Goal: Find specific page/section: Find specific page/section

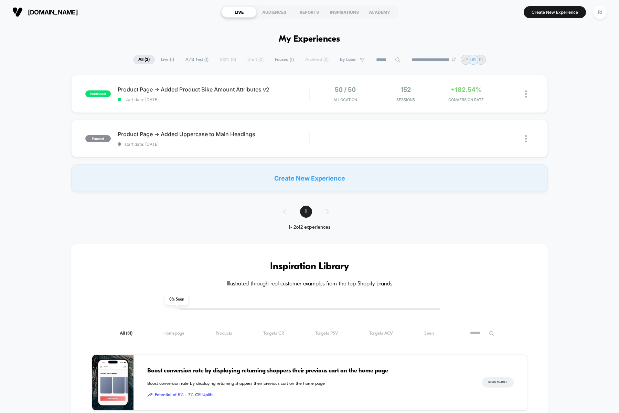
click at [576, 99] on div "published Product Page -> Added Product Bike Amount Attributes v2 start date: […" at bounding box center [309, 133] width 619 height 117
click at [588, 135] on div "published Product Page -> Added Product Bike Amount Attributes v2 start date: […" at bounding box center [309, 133] width 619 height 117
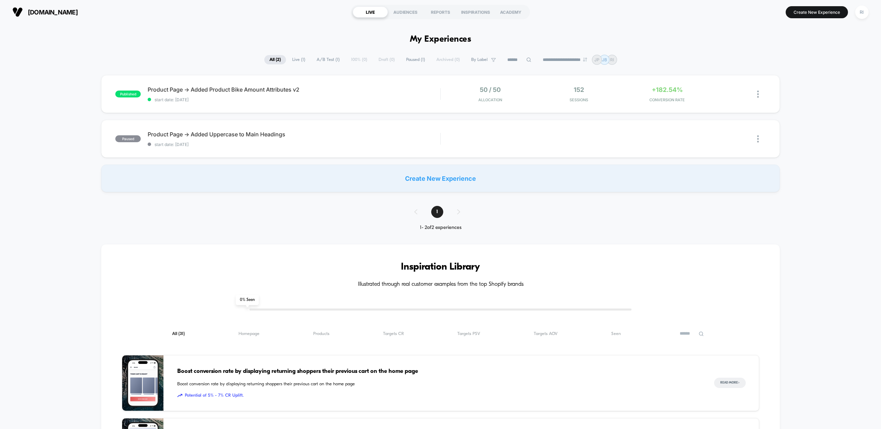
click at [619, 113] on div "published Product Page -> Added Product Bike Amount Attributes v2 start date: […" at bounding box center [440, 133] width 881 height 117
click at [283, 91] on span "Product Page -> Added Product Bike Amount Attributes v2 Click to edit experienc…" at bounding box center [294, 89] width 292 height 7
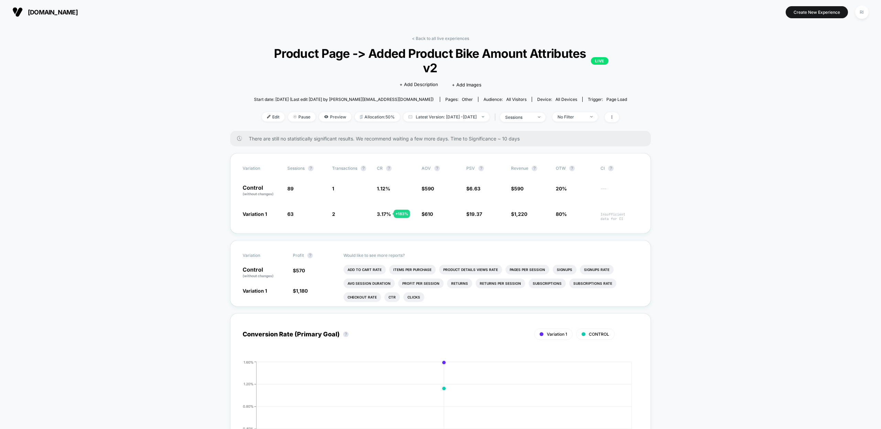
drag, startPoint x: 192, startPoint y: 166, endPoint x: 754, endPoint y: 243, distance: 567.2
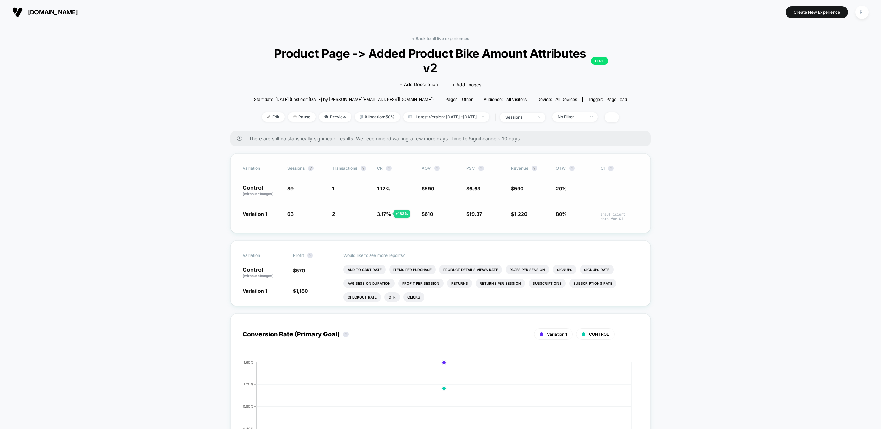
drag, startPoint x: 741, startPoint y: 246, endPoint x: 300, endPoint y: 155, distance: 450.6
drag, startPoint x: 148, startPoint y: 130, endPoint x: 555, endPoint y: 202, distance: 413.4
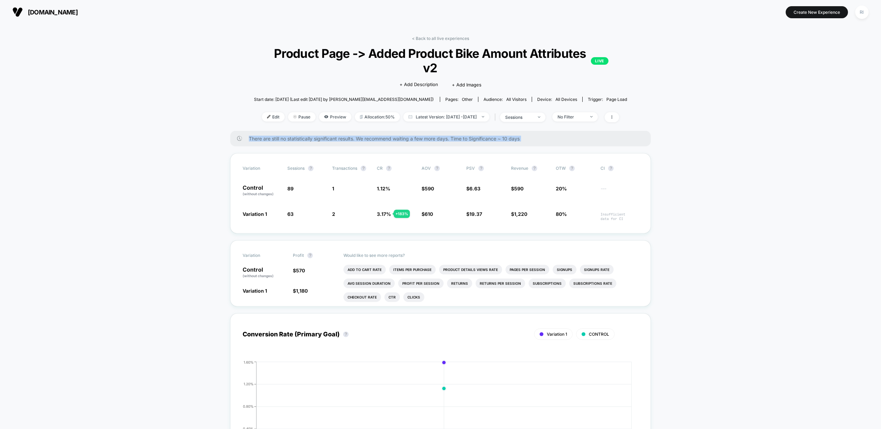
drag, startPoint x: 723, startPoint y: 236, endPoint x: 332, endPoint y: 117, distance: 408.0
drag, startPoint x: 153, startPoint y: 95, endPoint x: 661, endPoint y: 215, distance: 521.5
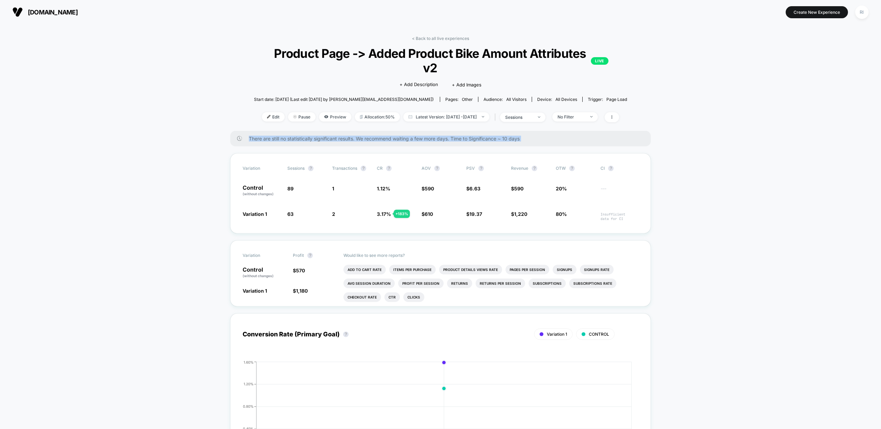
drag, startPoint x: 738, startPoint y: 253, endPoint x: 181, endPoint y: 128, distance: 570.5
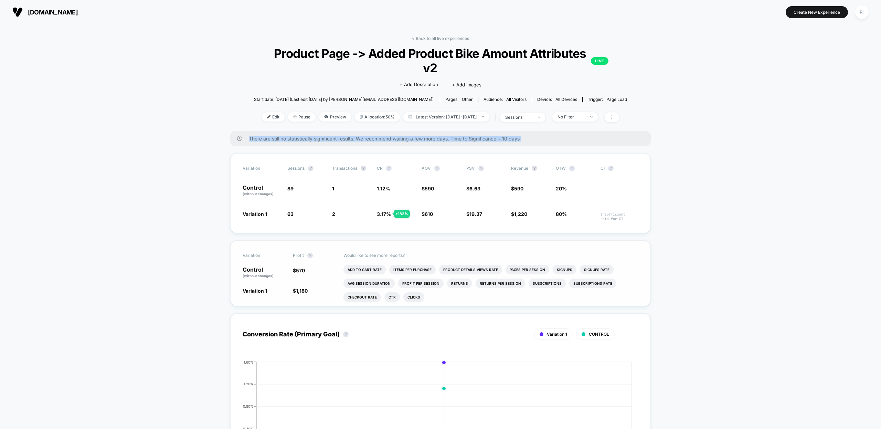
drag, startPoint x: 244, startPoint y: 167, endPoint x: 561, endPoint y: 258, distance: 329.6
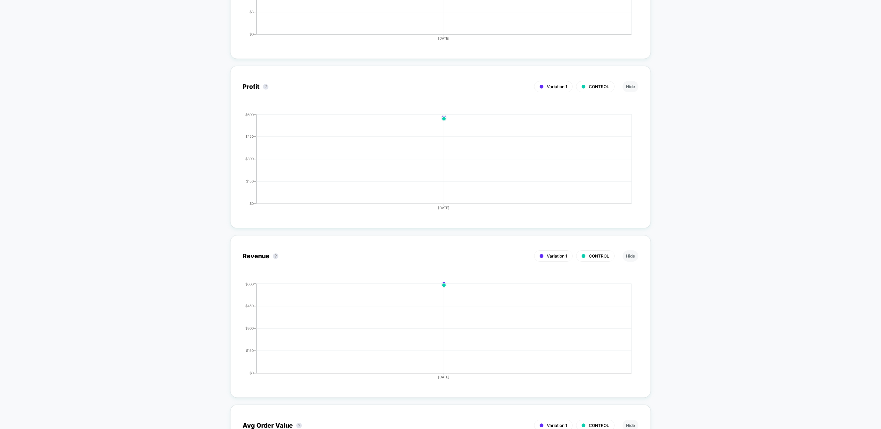
scroll to position [832, 0]
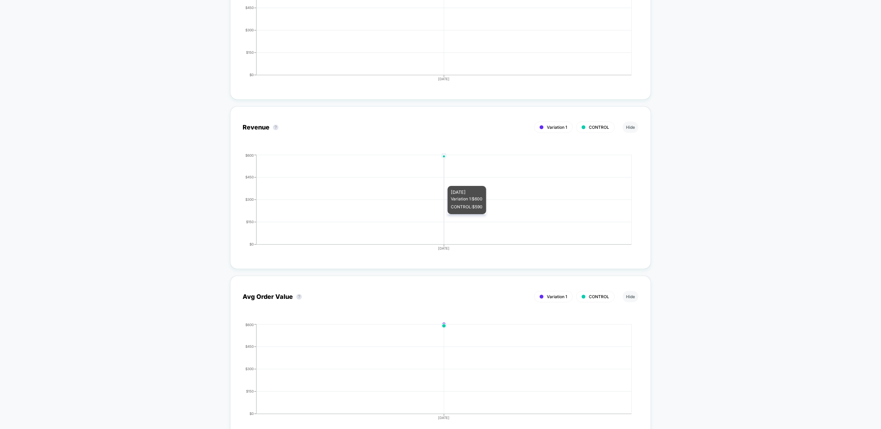
drag, startPoint x: 156, startPoint y: 114, endPoint x: 684, endPoint y: 270, distance: 550.8
click at [619, 270] on div "< Back to all live experiences Product Page -> Added Product Bike Amount Attrib…" at bounding box center [440, 50] width 881 height 1716
click at [619, 266] on div "< Back to all live experiences Product Page -> Added Product Bike Amount Attrib…" at bounding box center [440, 50] width 881 height 1716
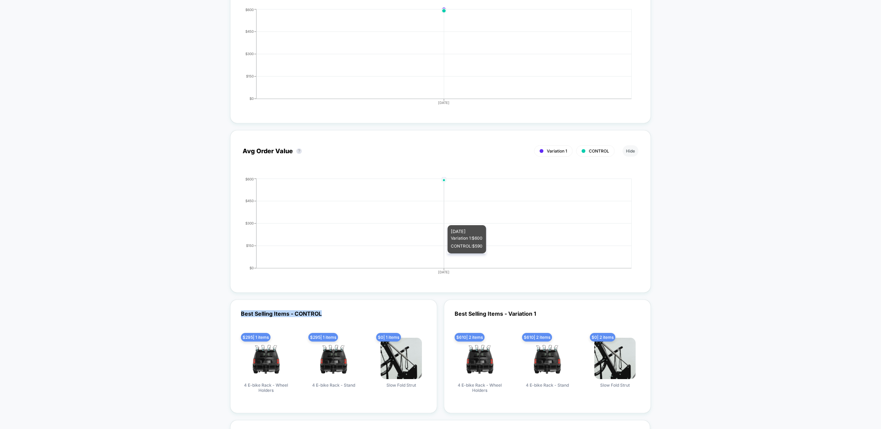
drag, startPoint x: 667, startPoint y: 287, endPoint x: 119, endPoint y: 147, distance: 564.9
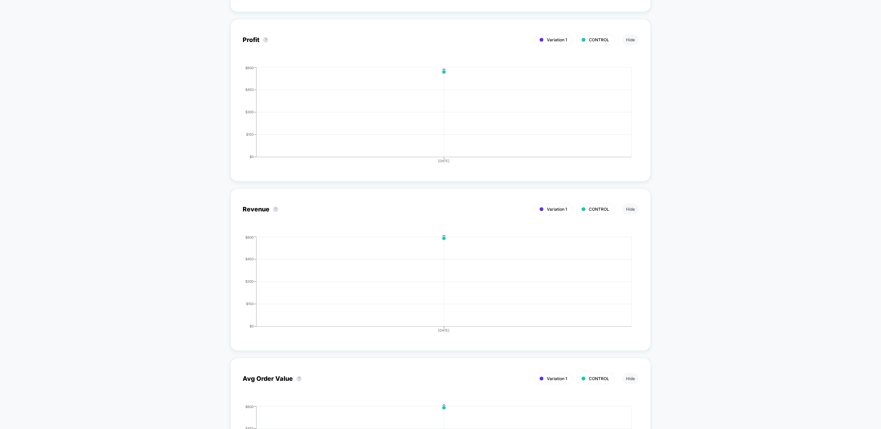
scroll to position [529, 0]
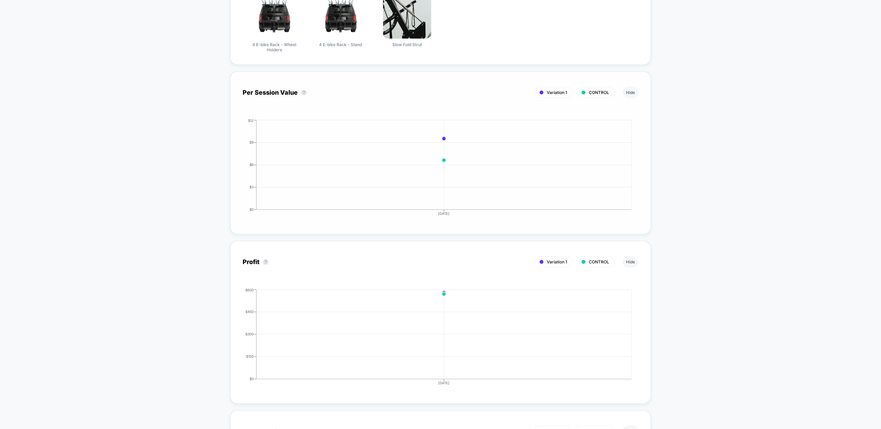
drag, startPoint x: 306, startPoint y: 114, endPoint x: 636, endPoint y: 204, distance: 341.2
click at [619, 199] on div "Per Session Value ? Variation 1 CONTROL Hide [DATE] $0 $3 $6 $9 $12 [DATE]" at bounding box center [441, 153] width 396 height 138
click at [619, 225] on div "< Back to all live experiences Product Page -> Added Product Bike Amount Attrib…" at bounding box center [440, 354] width 881 height 1716
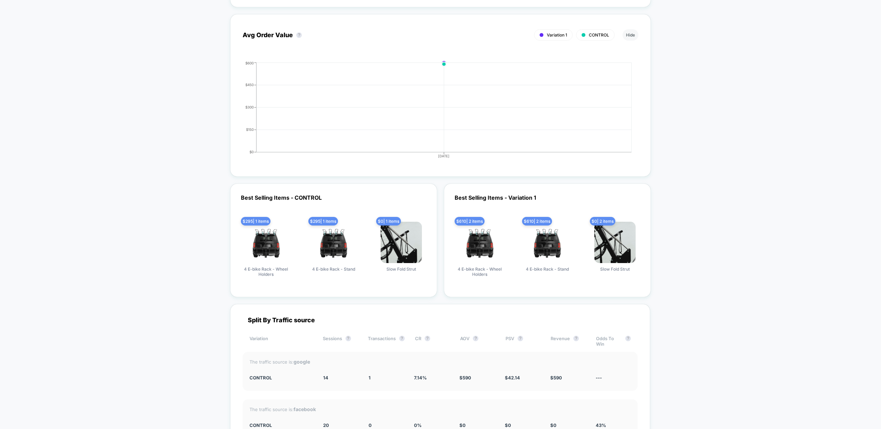
scroll to position [1311, 0]
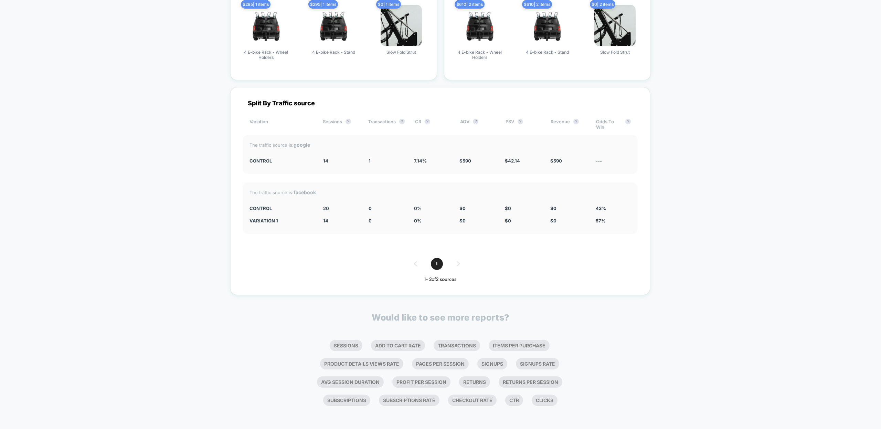
drag, startPoint x: 313, startPoint y: 106, endPoint x: 691, endPoint y: 219, distance: 394.2
drag, startPoint x: 699, startPoint y: 249, endPoint x: 213, endPoint y: 107, distance: 506.2
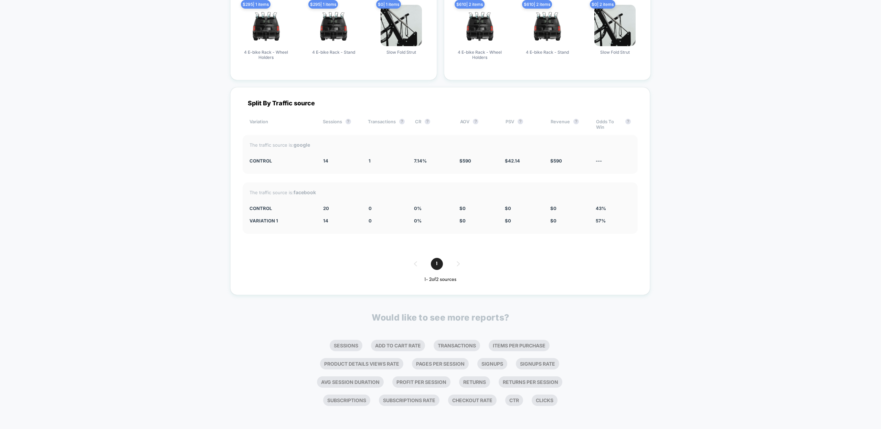
drag, startPoint x: 190, startPoint y: 103, endPoint x: 187, endPoint y: 87, distance: 16.2
drag, startPoint x: 187, startPoint y: 87, endPoint x: 698, endPoint y: 252, distance: 537.2
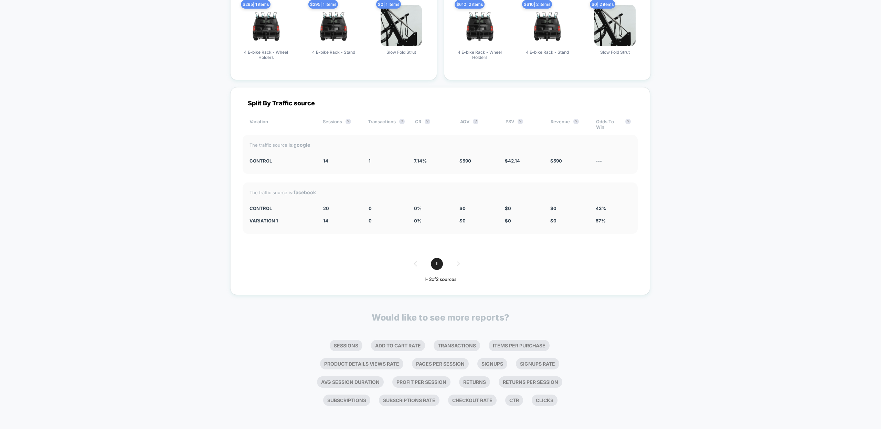
drag, startPoint x: 696, startPoint y: 272, endPoint x: 166, endPoint y: 110, distance: 554.9
drag, startPoint x: 175, startPoint y: 85, endPoint x: 638, endPoint y: 216, distance: 480.6
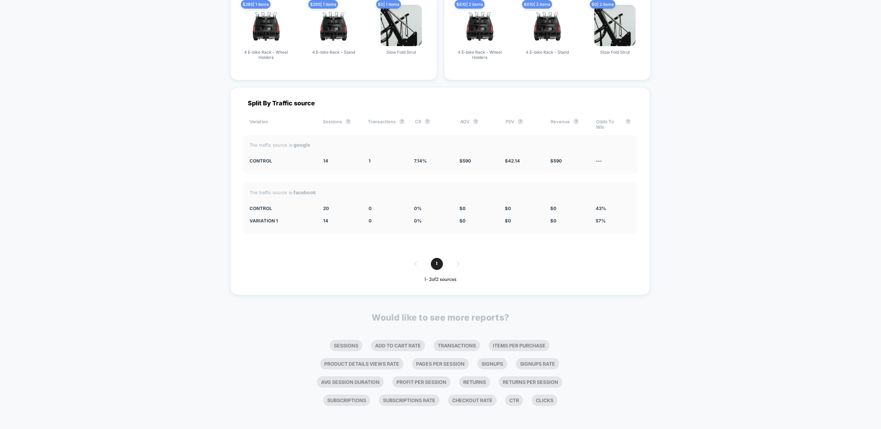
drag, startPoint x: 672, startPoint y: 244, endPoint x: 126, endPoint y: 105, distance: 564.3
drag, startPoint x: 152, startPoint y: 85, endPoint x: 692, endPoint y: 251, distance: 565.7
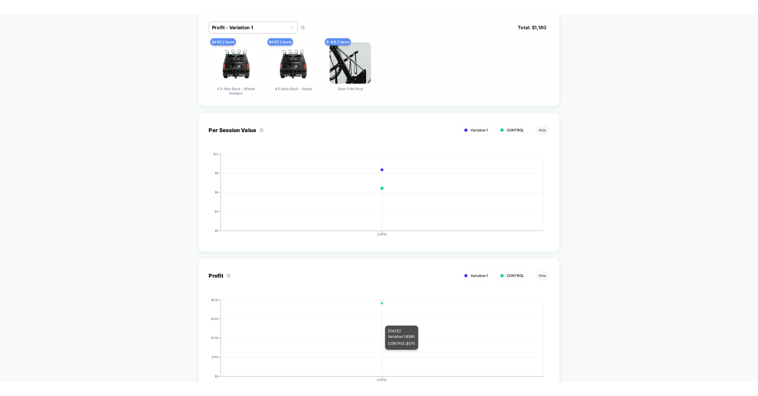
scroll to position [415, 0]
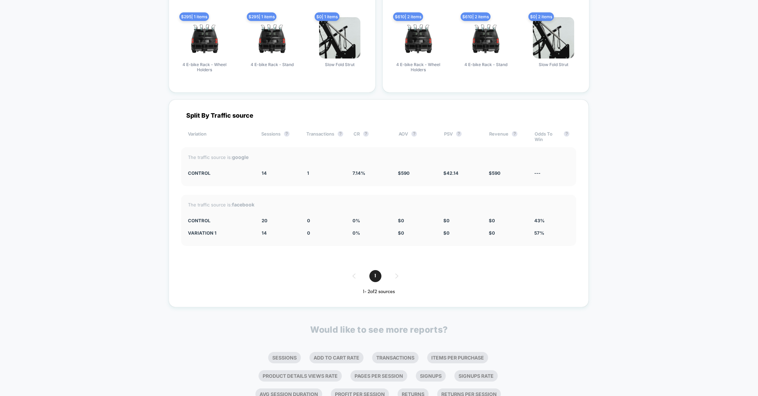
scroll to position [1343, 0]
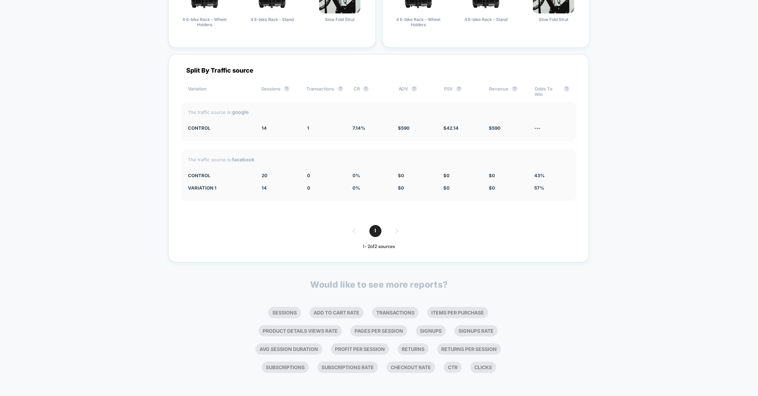
drag, startPoint x: 174, startPoint y: 72, endPoint x: 604, endPoint y: 193, distance: 446.3
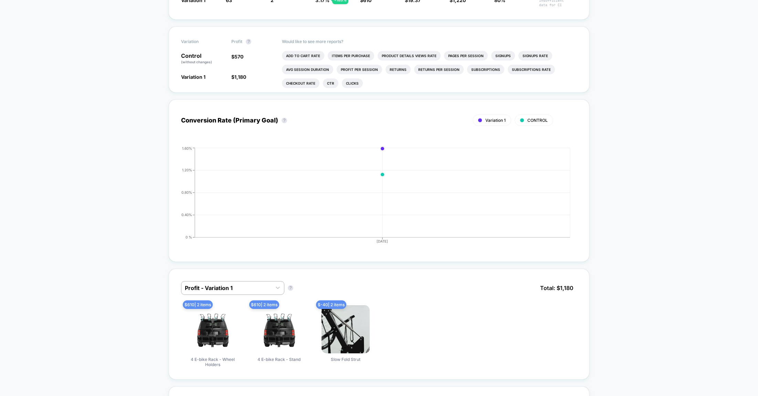
scroll to position [0, 0]
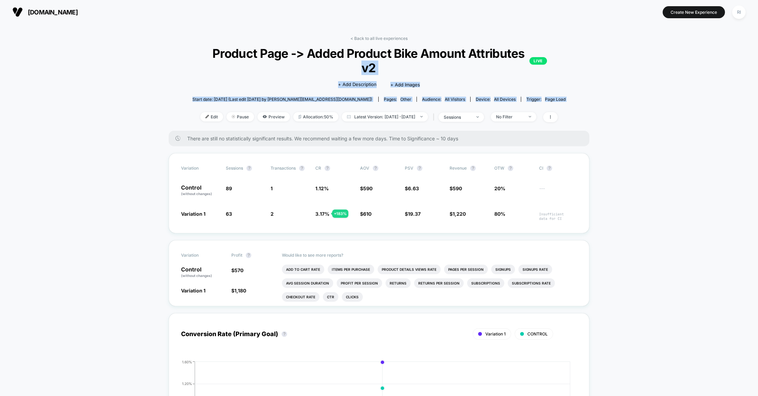
drag, startPoint x: 308, startPoint y: 78, endPoint x: 664, endPoint y: 157, distance: 364.9
drag, startPoint x: 653, startPoint y: 225, endPoint x: 204, endPoint y: 69, distance: 475.8
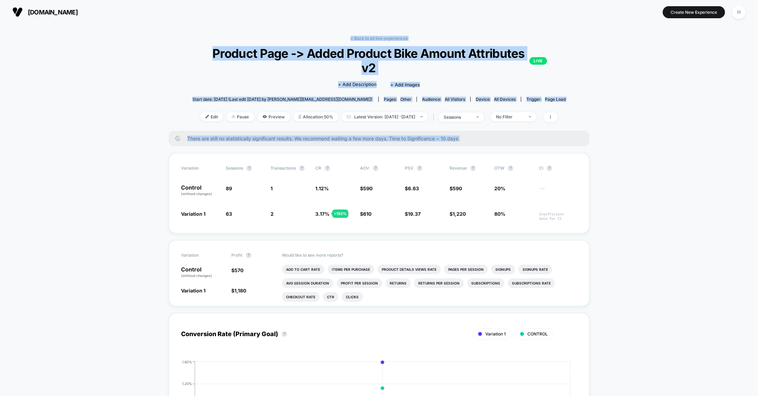
drag, startPoint x: 134, startPoint y: 35, endPoint x: 623, endPoint y: 243, distance: 531.1
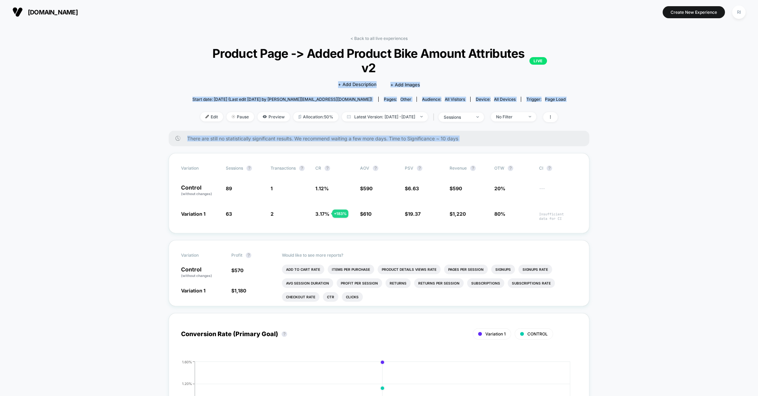
drag, startPoint x: 621, startPoint y: 230, endPoint x: 156, endPoint y: 63, distance: 494.3
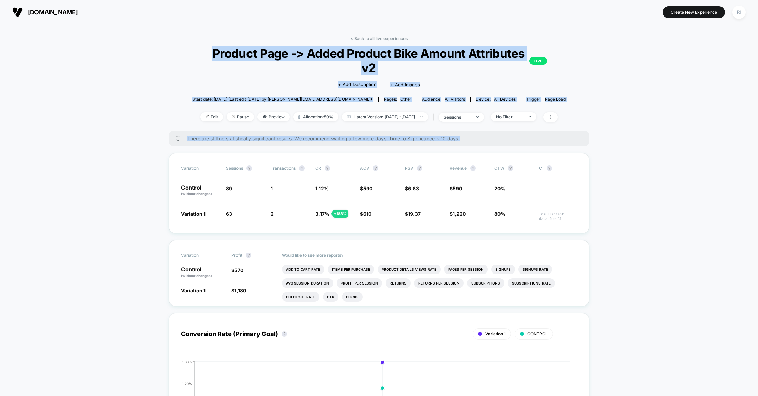
drag, startPoint x: 146, startPoint y: 46, endPoint x: 623, endPoint y: 254, distance: 519.9
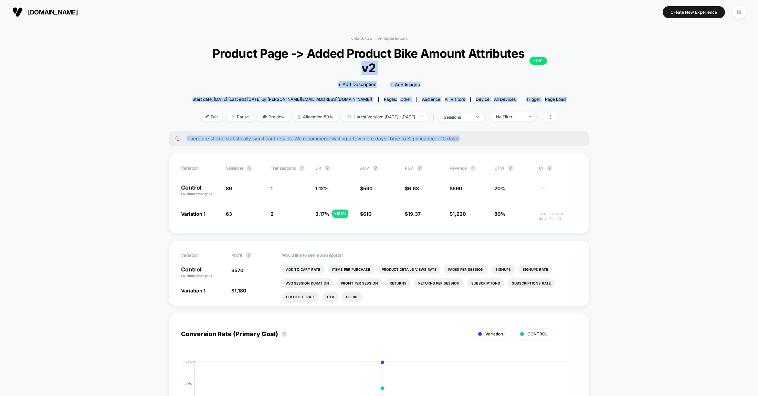
drag, startPoint x: 663, startPoint y: 238, endPoint x: 162, endPoint y: 71, distance: 528.8
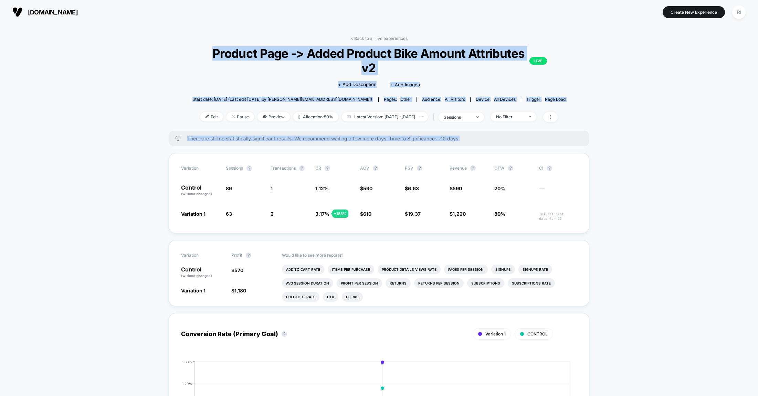
drag, startPoint x: 137, startPoint y: 43, endPoint x: 682, endPoint y: 258, distance: 585.9
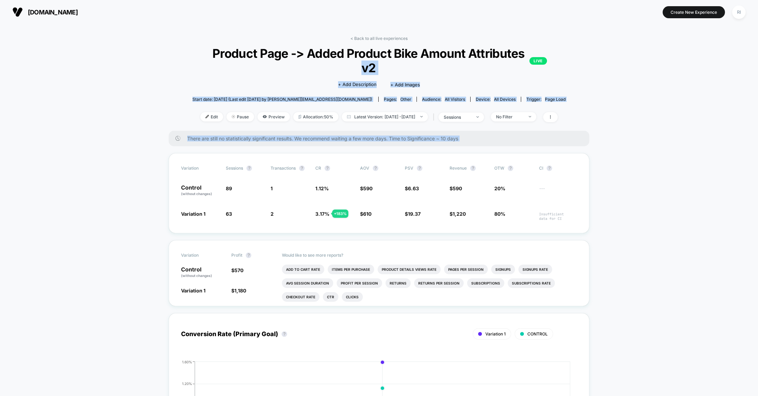
drag, startPoint x: 657, startPoint y: 258, endPoint x: 110, endPoint y: 50, distance: 585.0
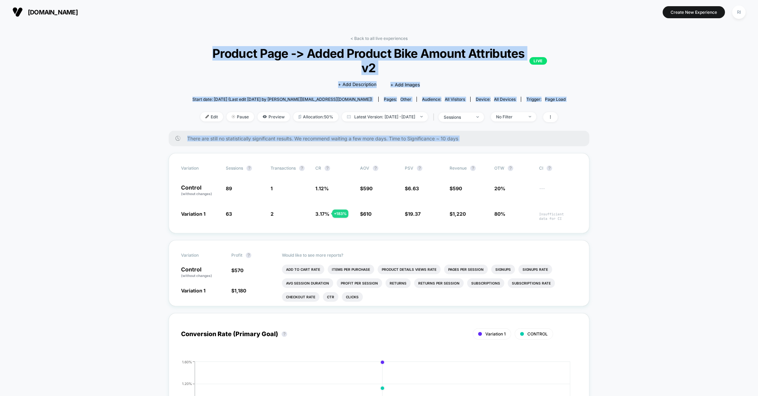
drag, startPoint x: 110, startPoint y: 50, endPoint x: 596, endPoint y: 267, distance: 532.4
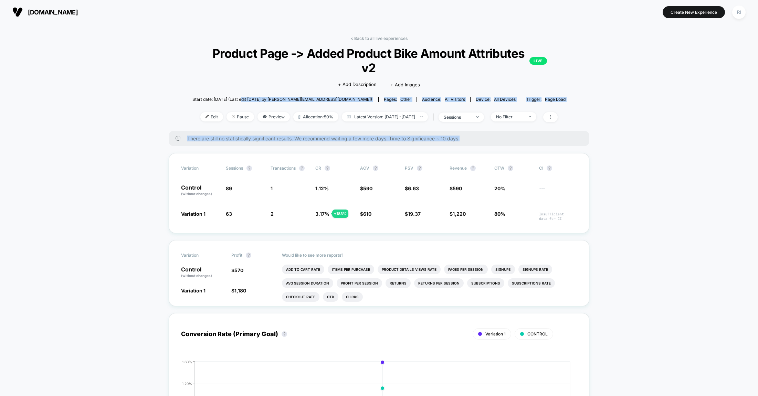
drag, startPoint x: 639, startPoint y: 228, endPoint x: 195, endPoint y: 83, distance: 466.5
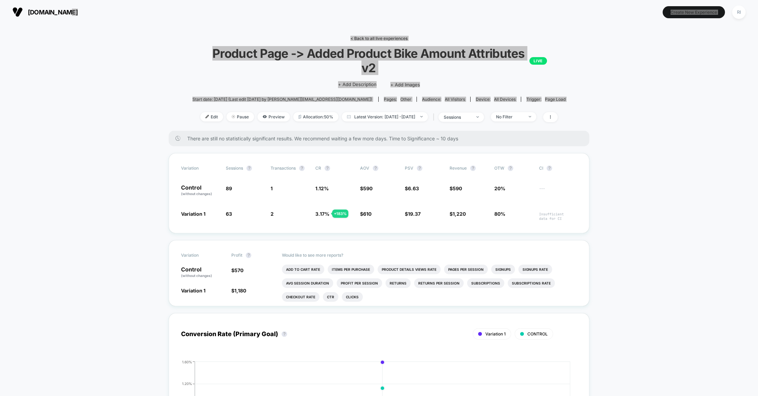
drag, startPoint x: 263, startPoint y: 46, endPoint x: 632, endPoint y: 118, distance: 376.2
click at [619, 118] on div "[DOMAIN_NAME] Create New Experience RI [DOMAIN_NAME] < Back to all live experie…" at bounding box center [379, 198] width 758 height 396
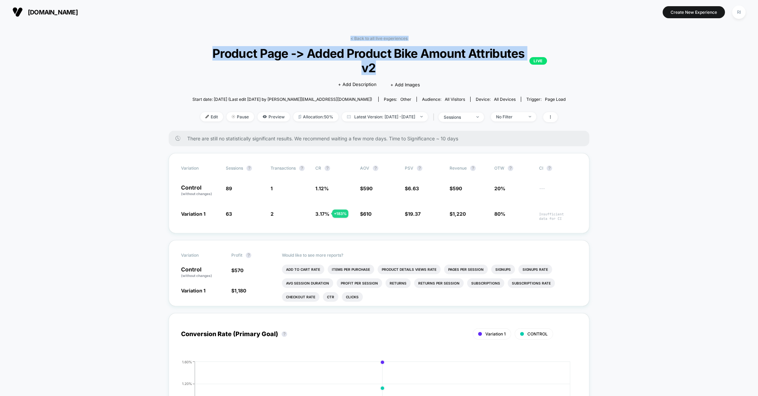
drag, startPoint x: 199, startPoint y: 31, endPoint x: 433, endPoint y: 73, distance: 237.7
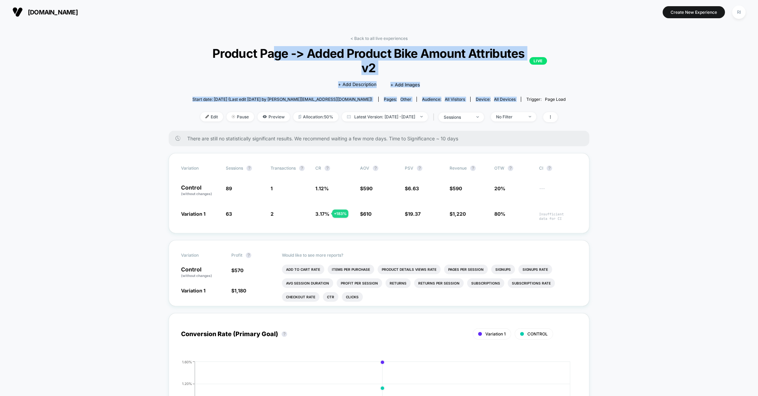
drag, startPoint x: 600, startPoint y: 94, endPoint x: 254, endPoint y: 45, distance: 348.9
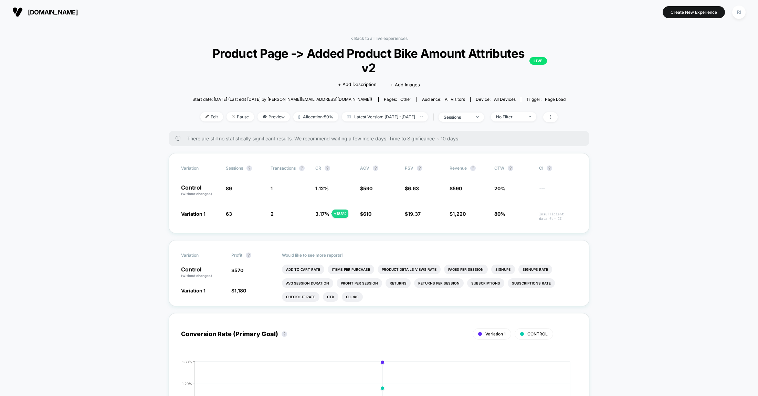
drag, startPoint x: 247, startPoint y: 39, endPoint x: 223, endPoint y: 29, distance: 25.4
click at [246, 38] on div "< Back to all live experiences Product Page -> Added Product Bike Amount Attrib…" at bounding box center [378, 83] width 373 height 95
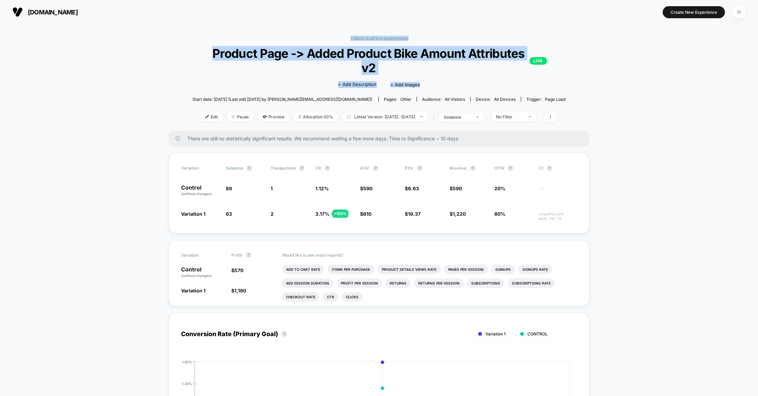
drag, startPoint x: 223, startPoint y: 29, endPoint x: 538, endPoint y: 91, distance: 320.6
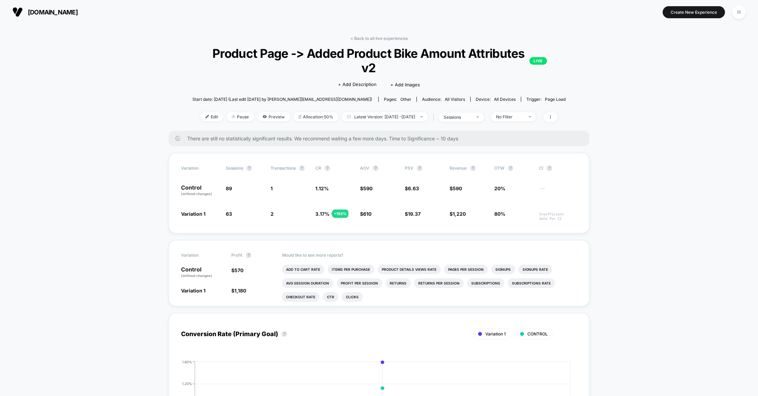
drag, startPoint x: 545, startPoint y: 93, endPoint x: 578, endPoint y: 98, distance: 33.4
click at [546, 93] on div "Start date: [DATE] (Last edit [DATE] by [PERSON_NAME][EMAIL_ADDRESS][DOMAIN_NAM…" at bounding box center [378, 99] width 373 height 12
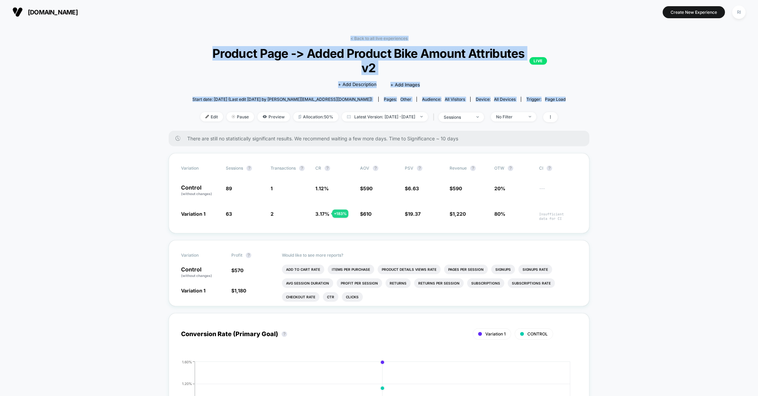
drag, startPoint x: 580, startPoint y: 102, endPoint x: 218, endPoint y: 29, distance: 369.1
drag, startPoint x: 204, startPoint y: 29, endPoint x: 604, endPoint y: 95, distance: 405.3
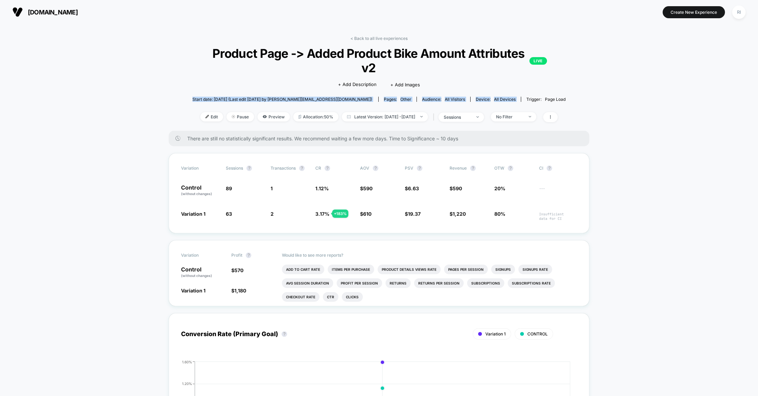
drag, startPoint x: 584, startPoint y: 90, endPoint x: 578, endPoint y: 89, distance: 5.9
drag, startPoint x: 164, startPoint y: 50, endPoint x: 154, endPoint y: 39, distance: 14.4
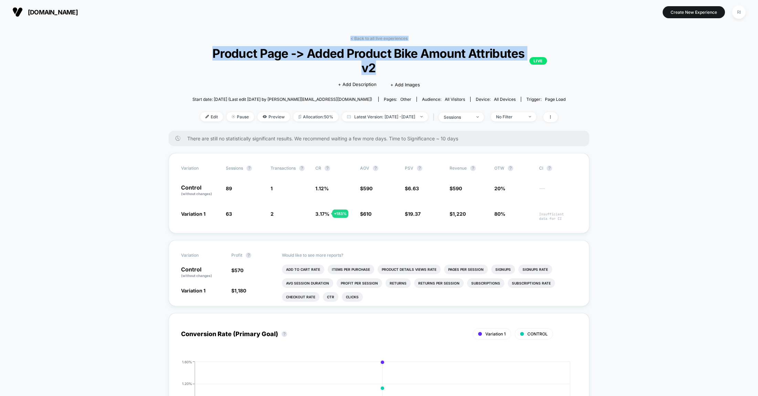
drag, startPoint x: 238, startPoint y: 36, endPoint x: 603, endPoint y: 102, distance: 370.3
